Goal: Information Seeking & Learning: Learn about a topic

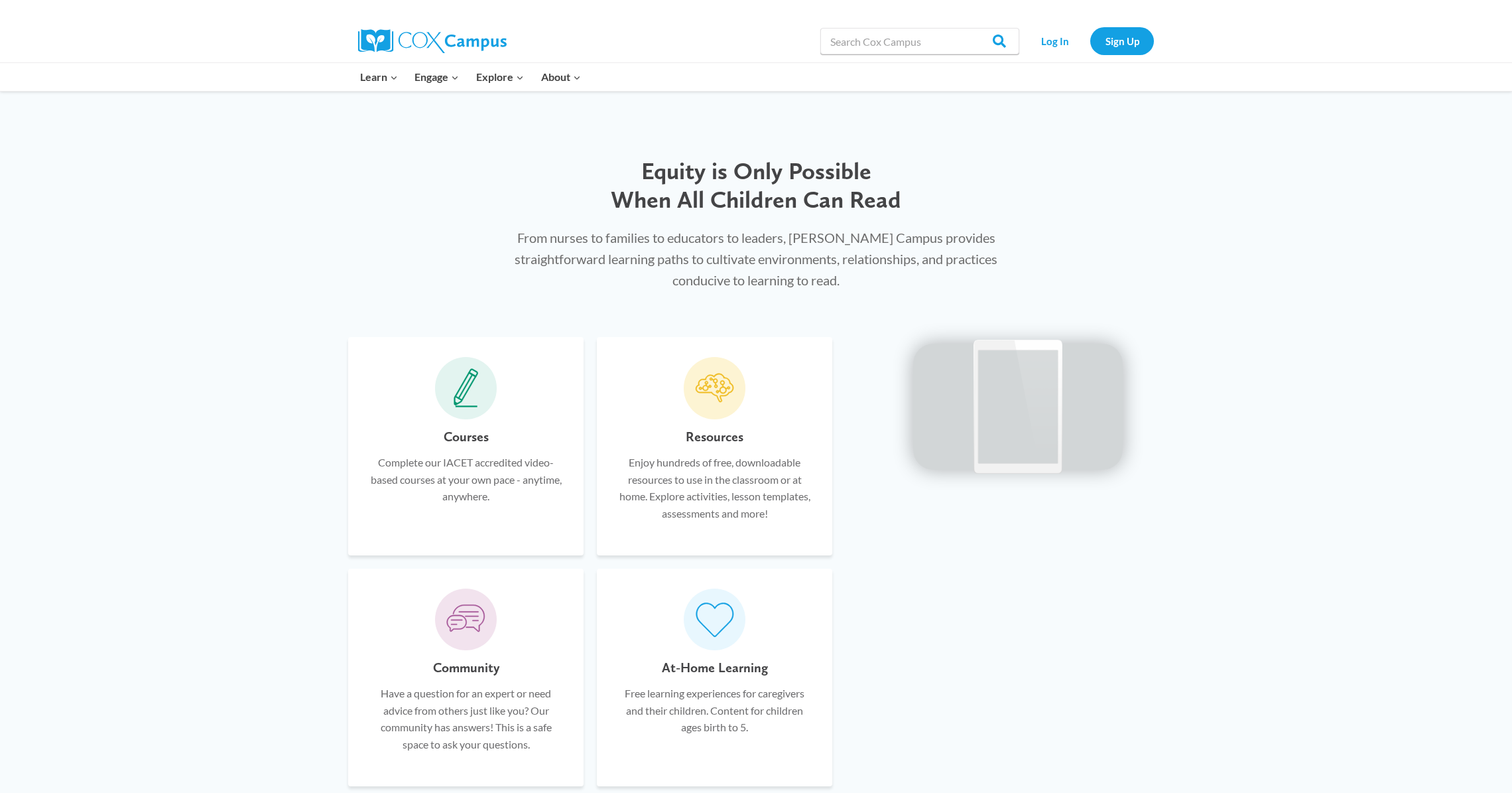
scroll to position [750, 0]
drag, startPoint x: 770, startPoint y: 676, endPoint x: 742, endPoint y: 690, distance: 31.3
click at [770, 676] on div "At-Home Learning Free learning experiences for caregivers and their children. C…" at bounding box center [715, 709] width 196 height 109
drag, startPoint x: 734, startPoint y: 694, endPoint x: 733, endPoint y: 717, distance: 23.0
click at [733, 694] on p "Free learning experiences for caregivers and their children. Content for childr…" at bounding box center [715, 707] width 196 height 51
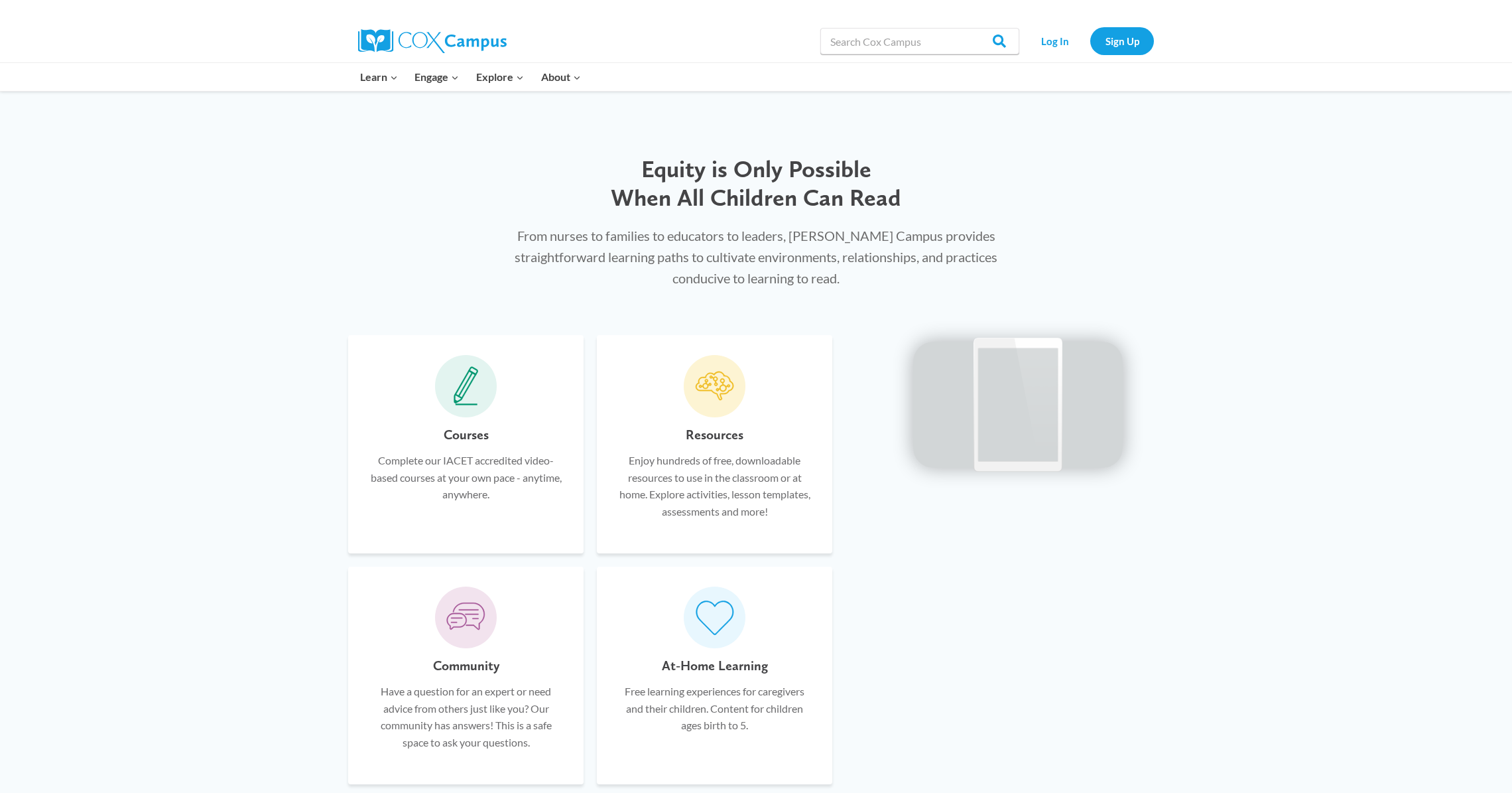
drag, startPoint x: 732, startPoint y: 723, endPoint x: 734, endPoint y: 676, distance: 47.0
click at [731, 717] on p "Free learning experiences for caregivers and their children. Content for childr…" at bounding box center [715, 707] width 196 height 51
click at [719, 623] on icon at bounding box center [715, 616] width 40 height 38
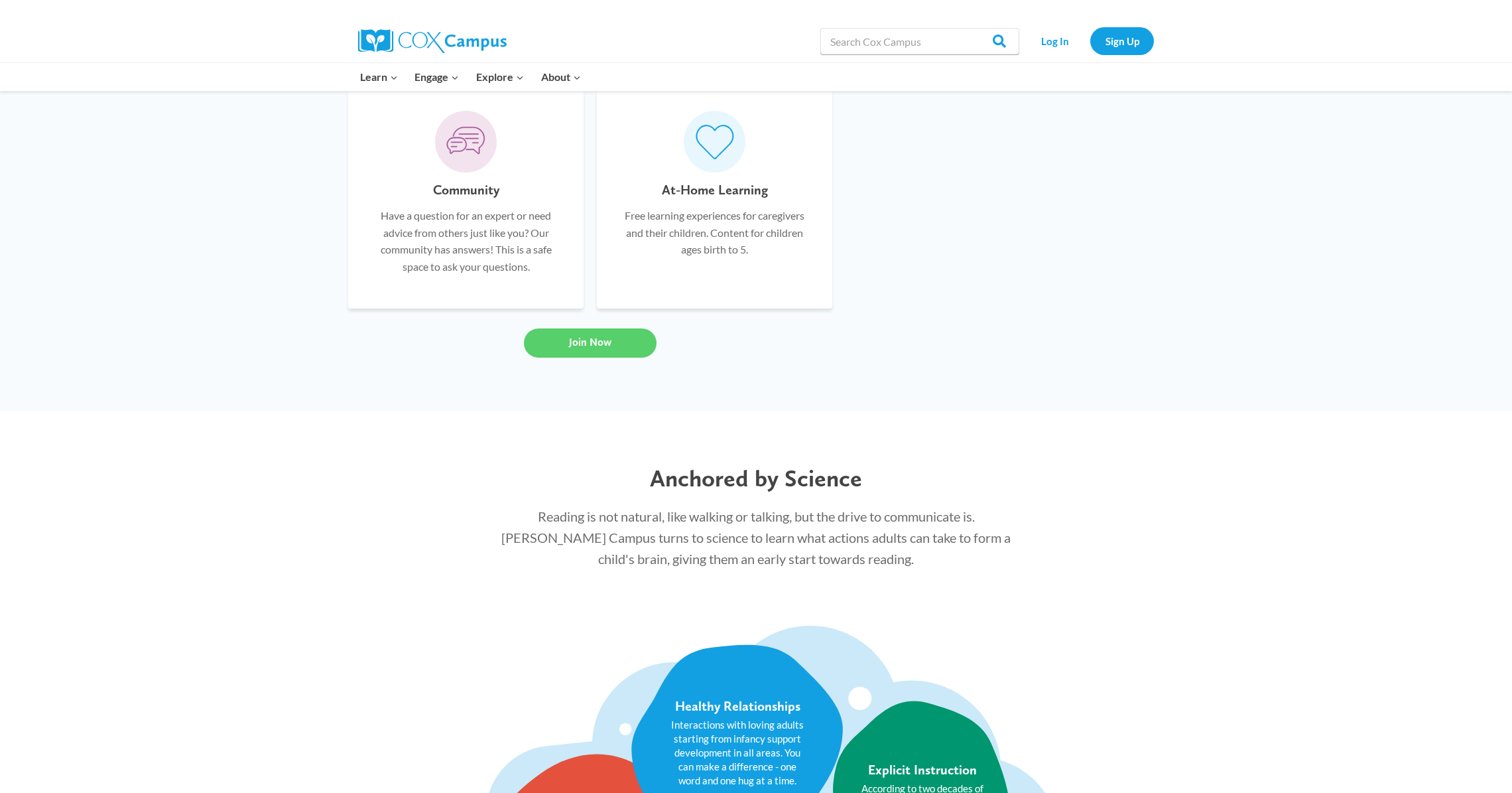
scroll to position [1244, 0]
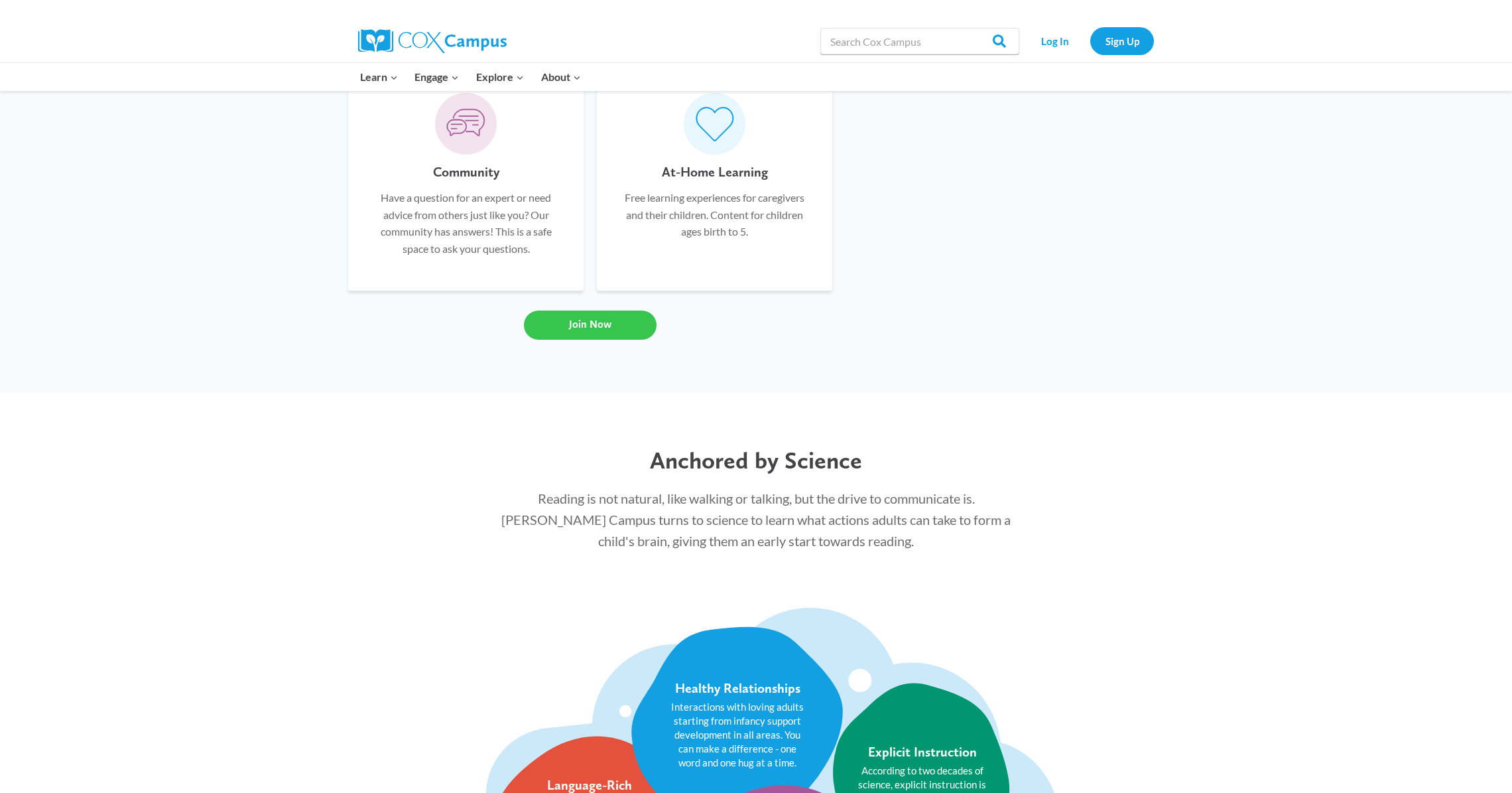
click at [612, 321] on link "Join Now" at bounding box center [590, 324] width 132 height 29
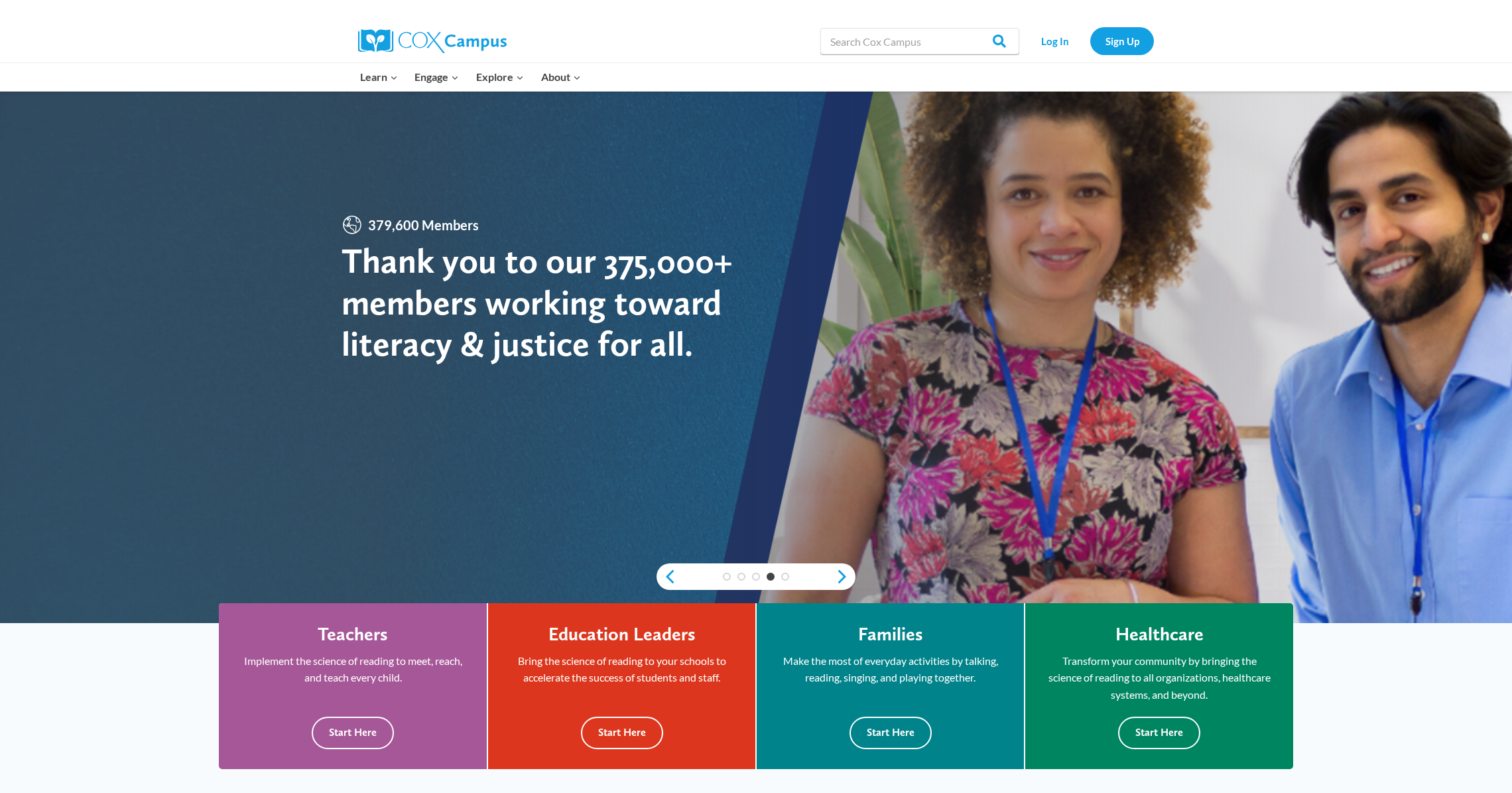
scroll to position [61, 0]
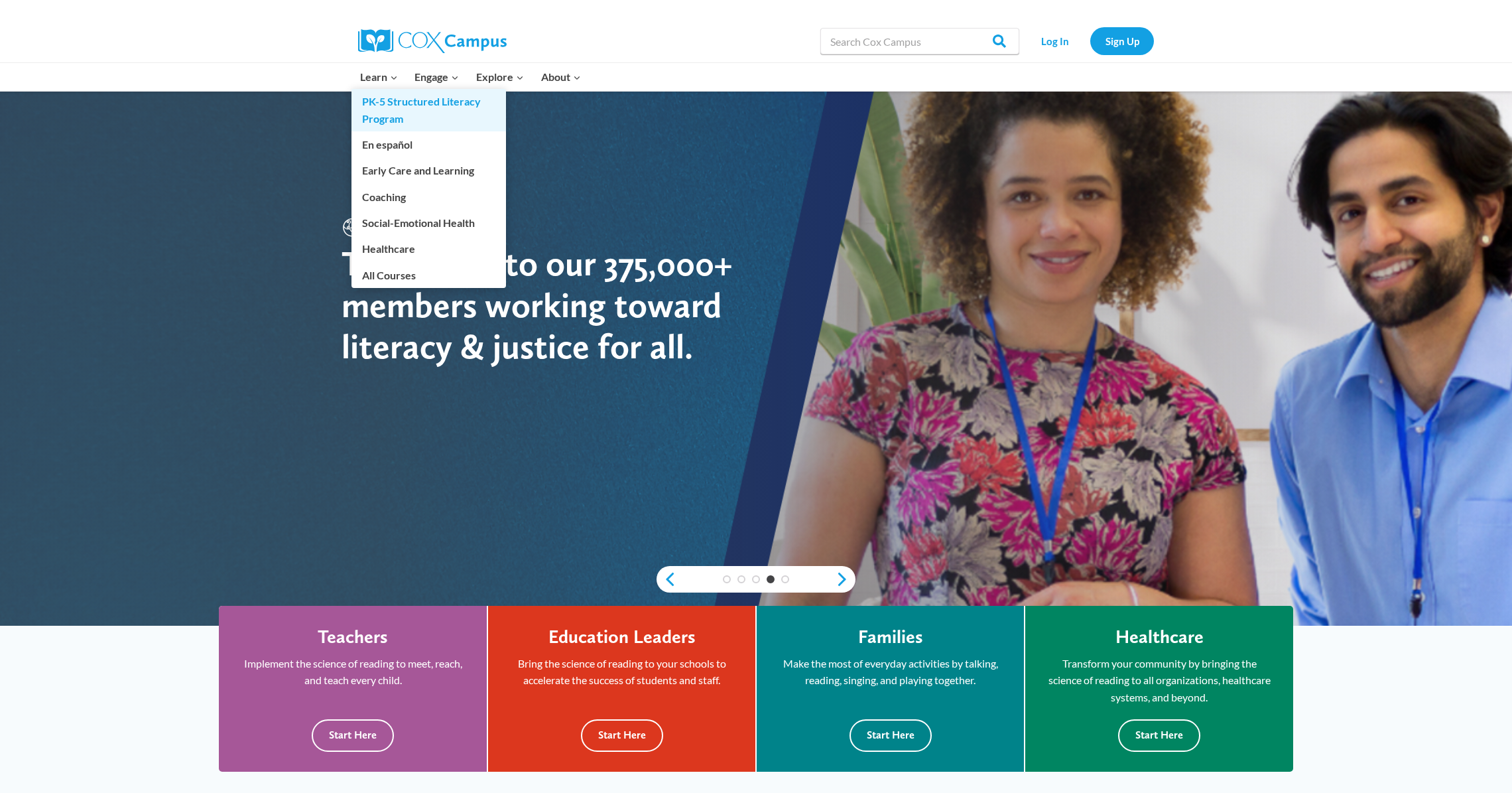
click at [378, 106] on link "PK-5 Structured Literacy Program" at bounding box center [429, 110] width 155 height 43
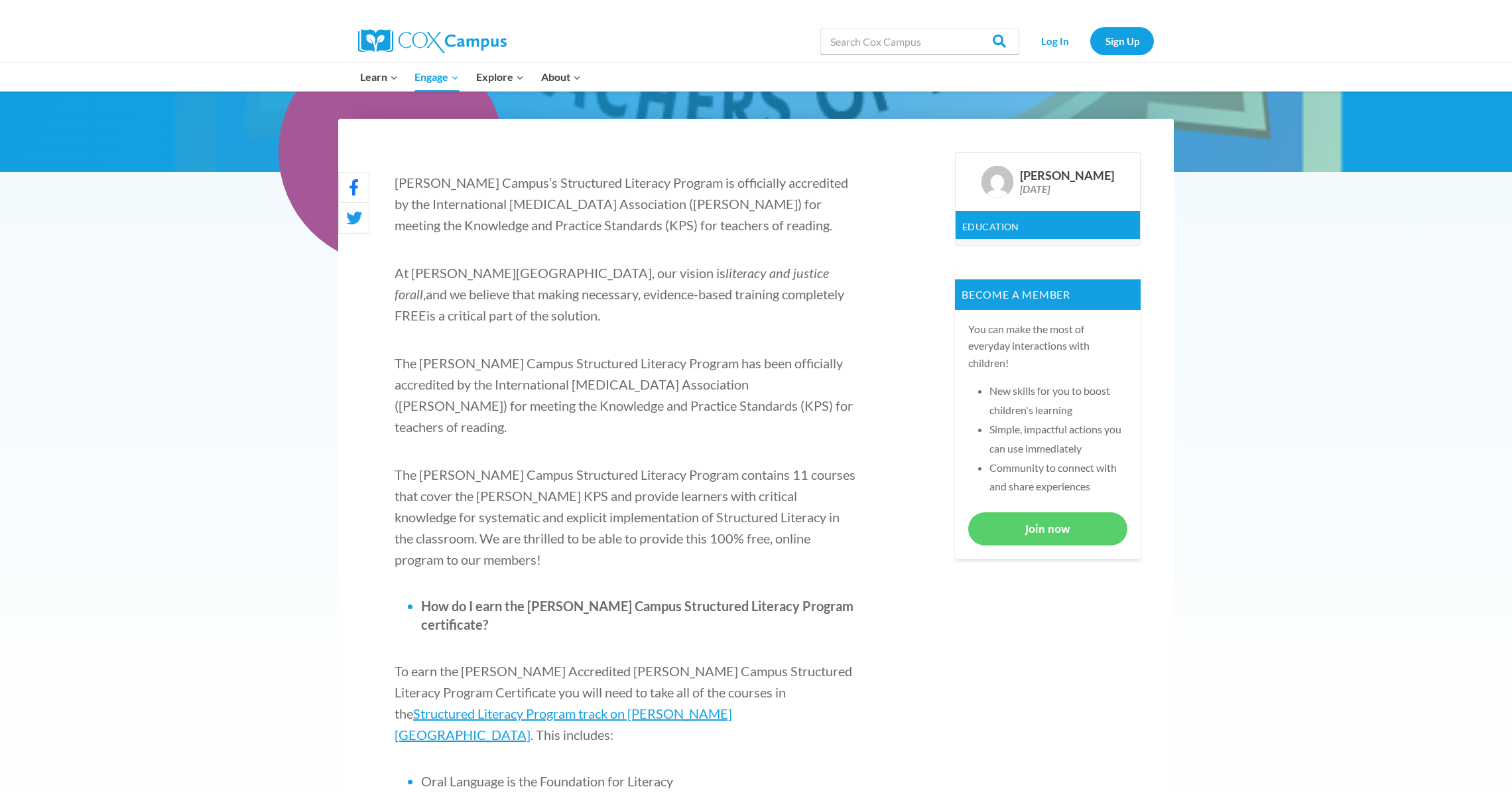
scroll to position [382, 0]
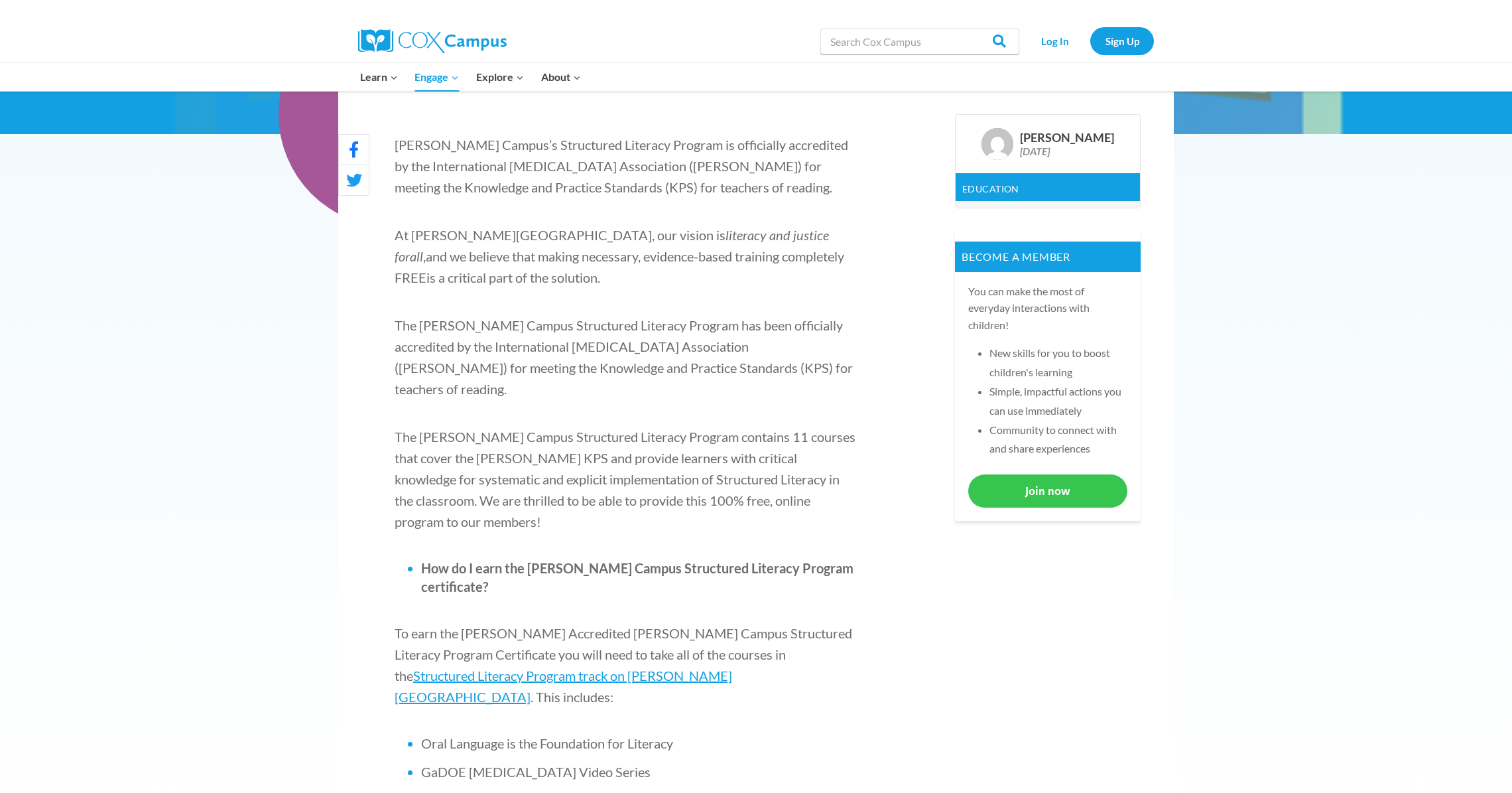
click at [1082, 492] on link "Join now" at bounding box center [1047, 490] width 159 height 33
